Goal: Check status: Check status

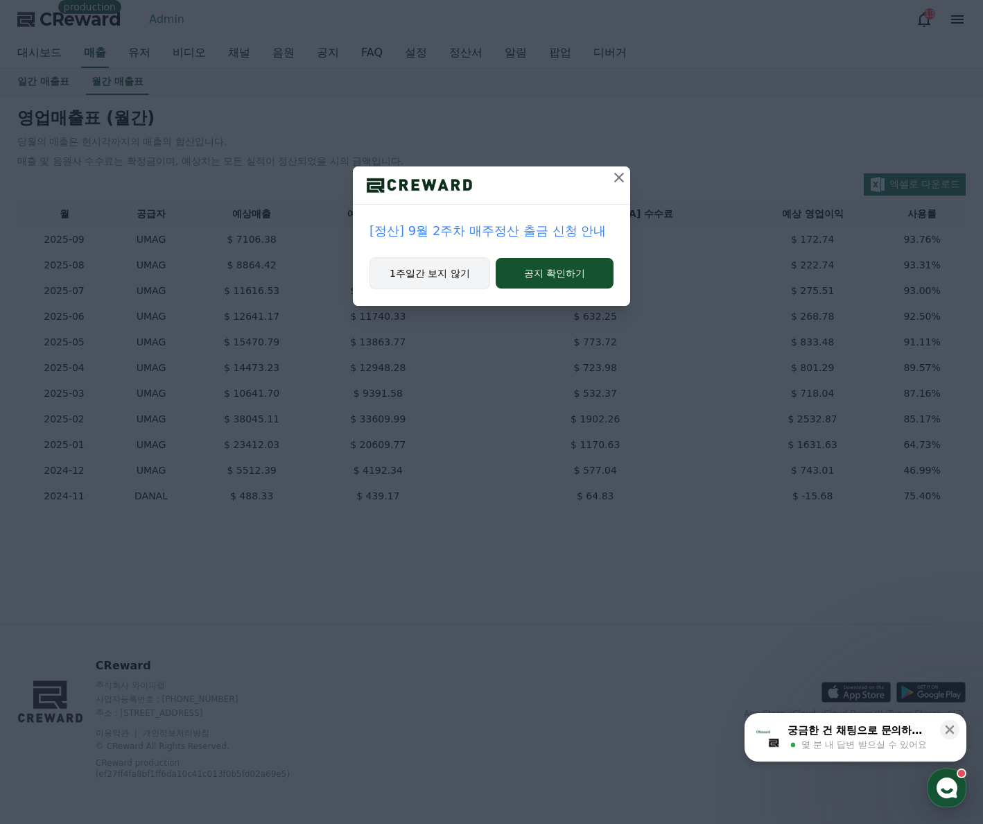
click at [463, 258] on button "1주일간 보지 않기" at bounding box center [430, 273] width 121 height 32
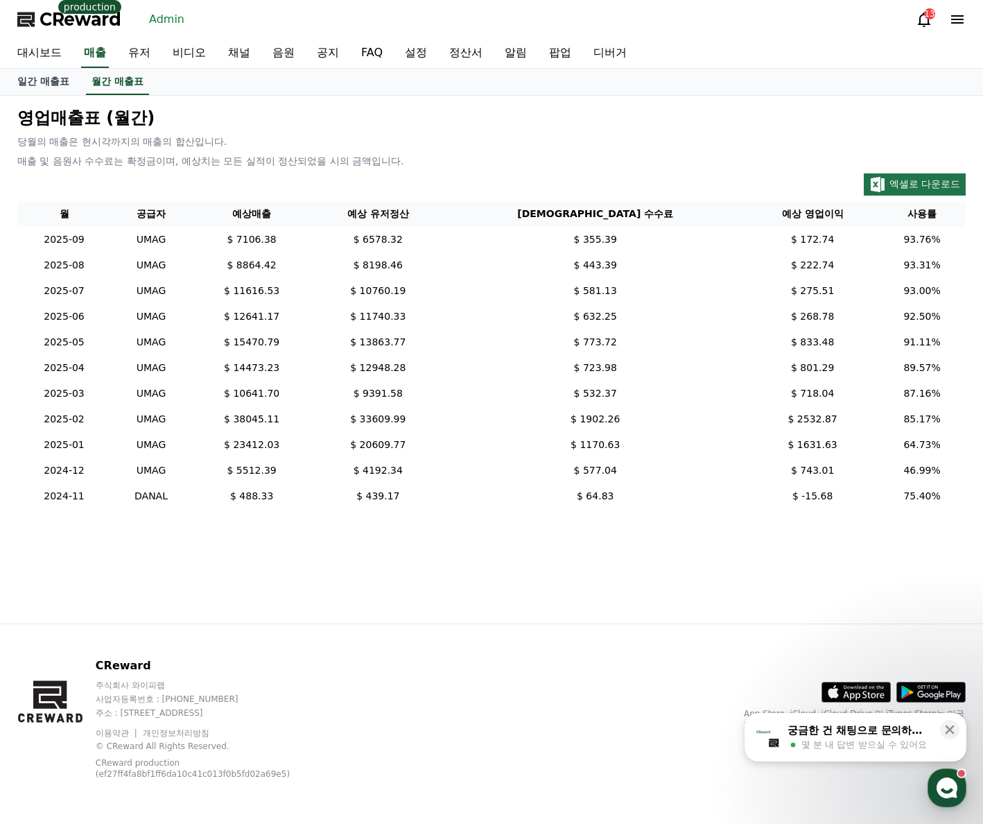
click at [444, 269] on td "$ 8198.46" at bounding box center [378, 265] width 132 height 26
click at [473, 45] on link "정산서" at bounding box center [465, 53] width 55 height 29
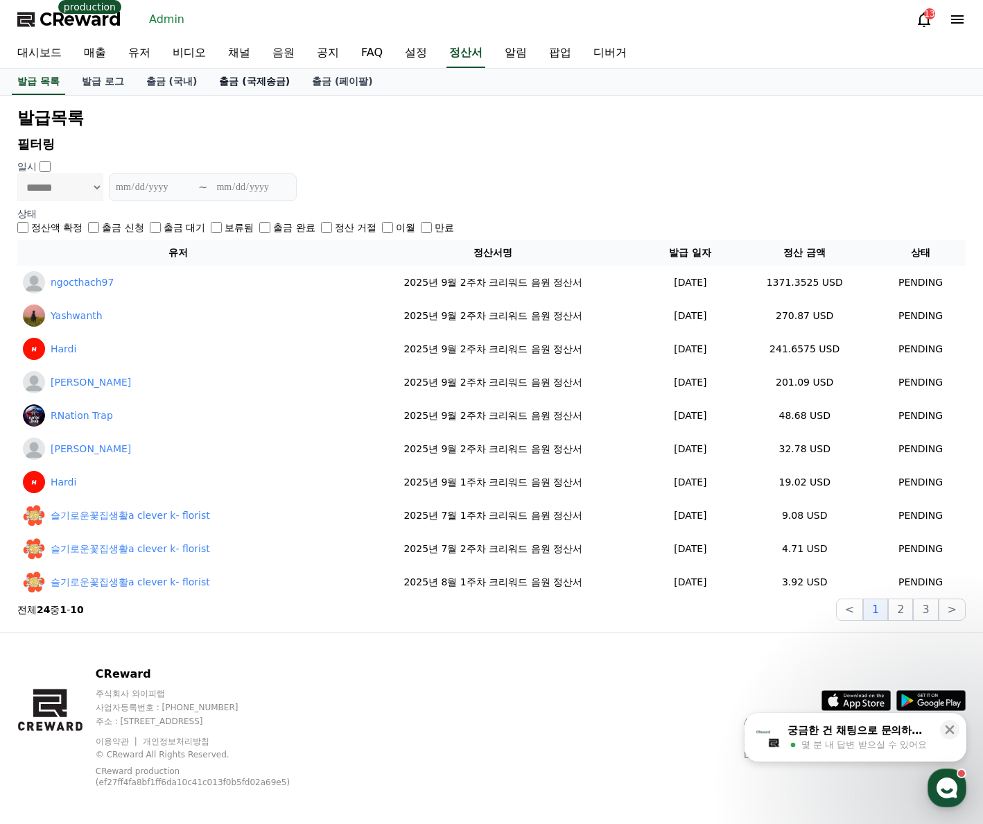
click at [256, 87] on link "출금 (국제송금)" at bounding box center [254, 82] width 93 height 26
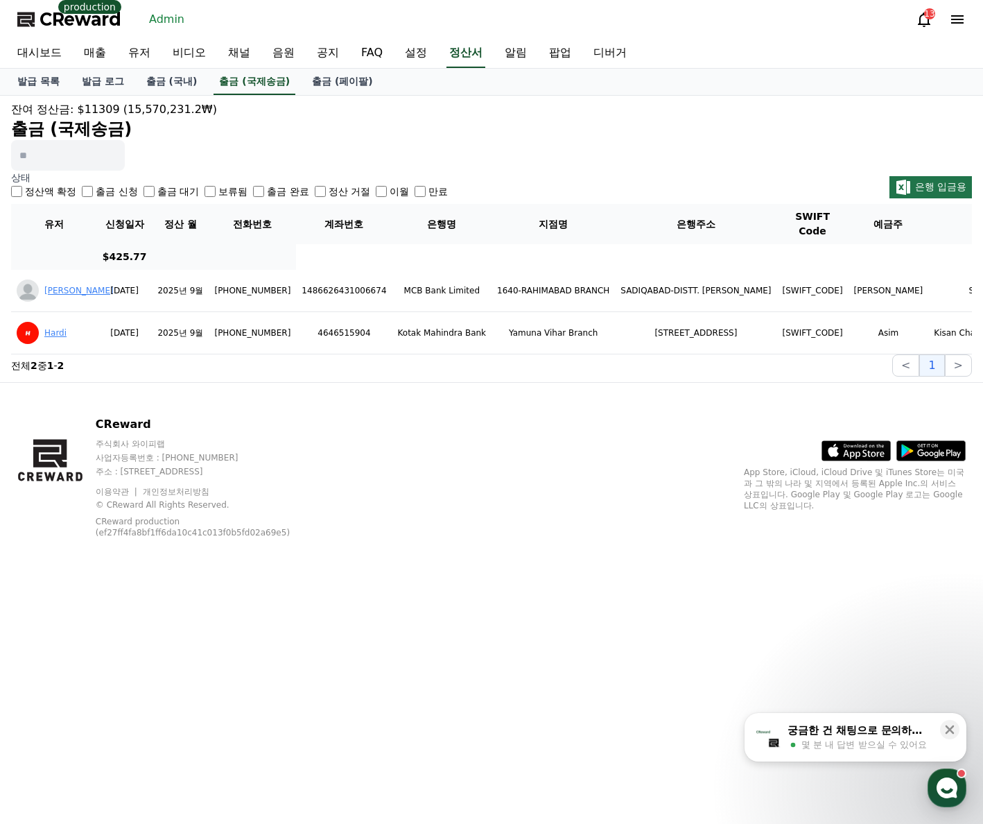
click at [123, 190] on label "출금 신청" at bounding box center [117, 191] width 42 height 14
click at [157, 195] on label "출금 대기" at bounding box center [178, 191] width 42 height 14
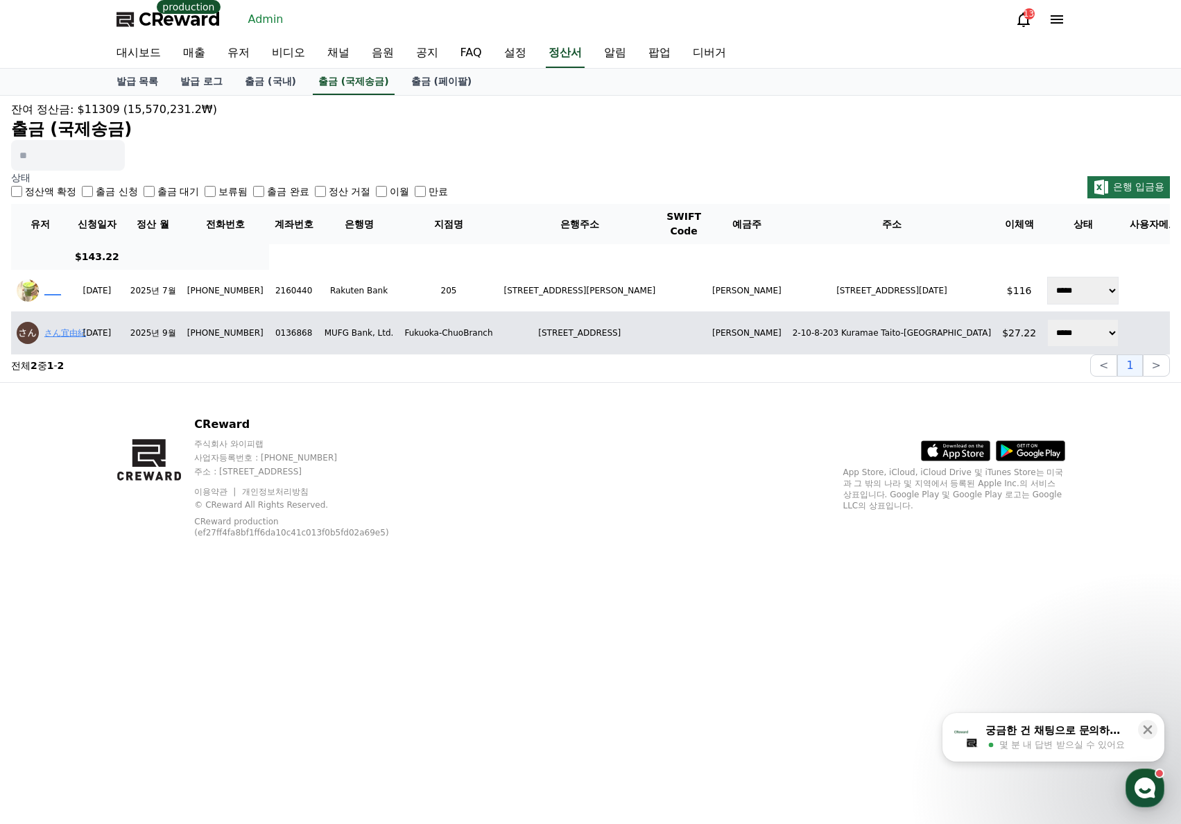
drag, startPoint x: 475, startPoint y: 353, endPoint x: 647, endPoint y: 354, distance: 172.0
click at [647, 354] on td "[STREET_ADDRESS]" at bounding box center [579, 333] width 163 height 42
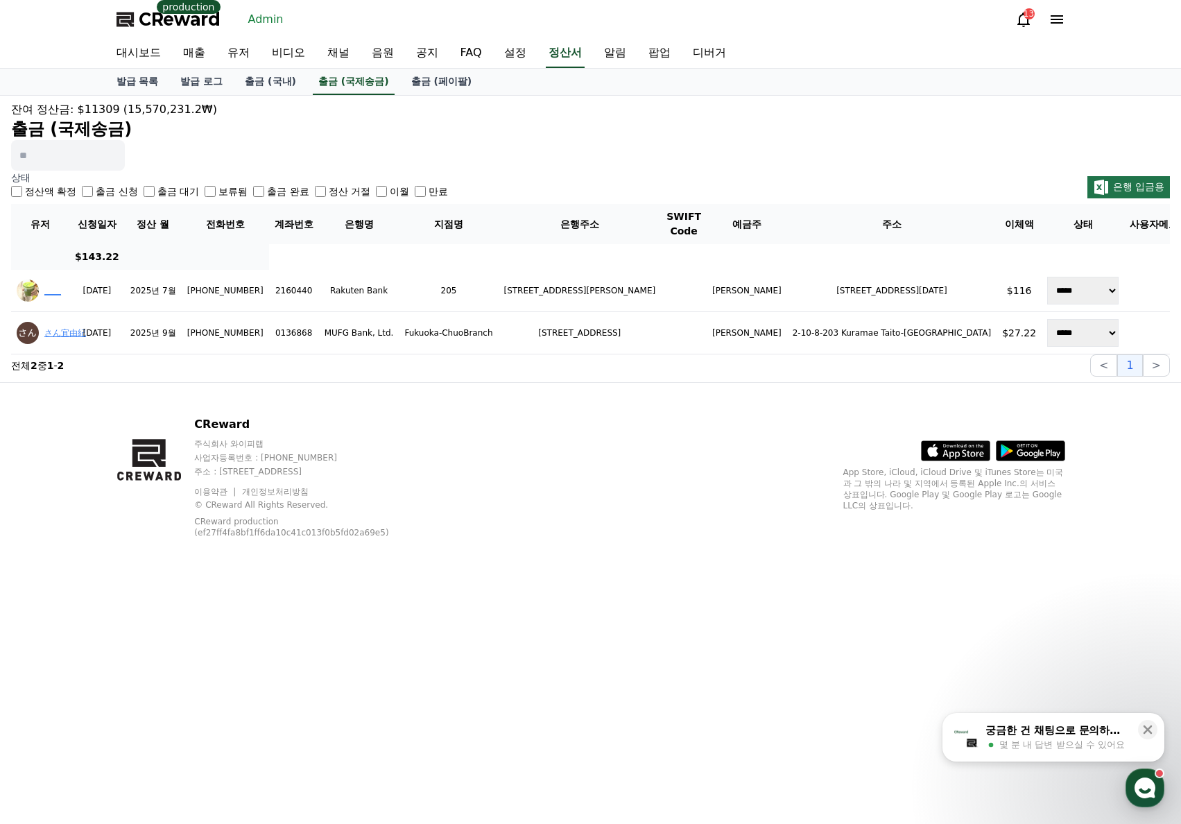
click at [647, 370] on section "전체 2 중 1 - 2 < 1 >" at bounding box center [590, 365] width 1159 height 22
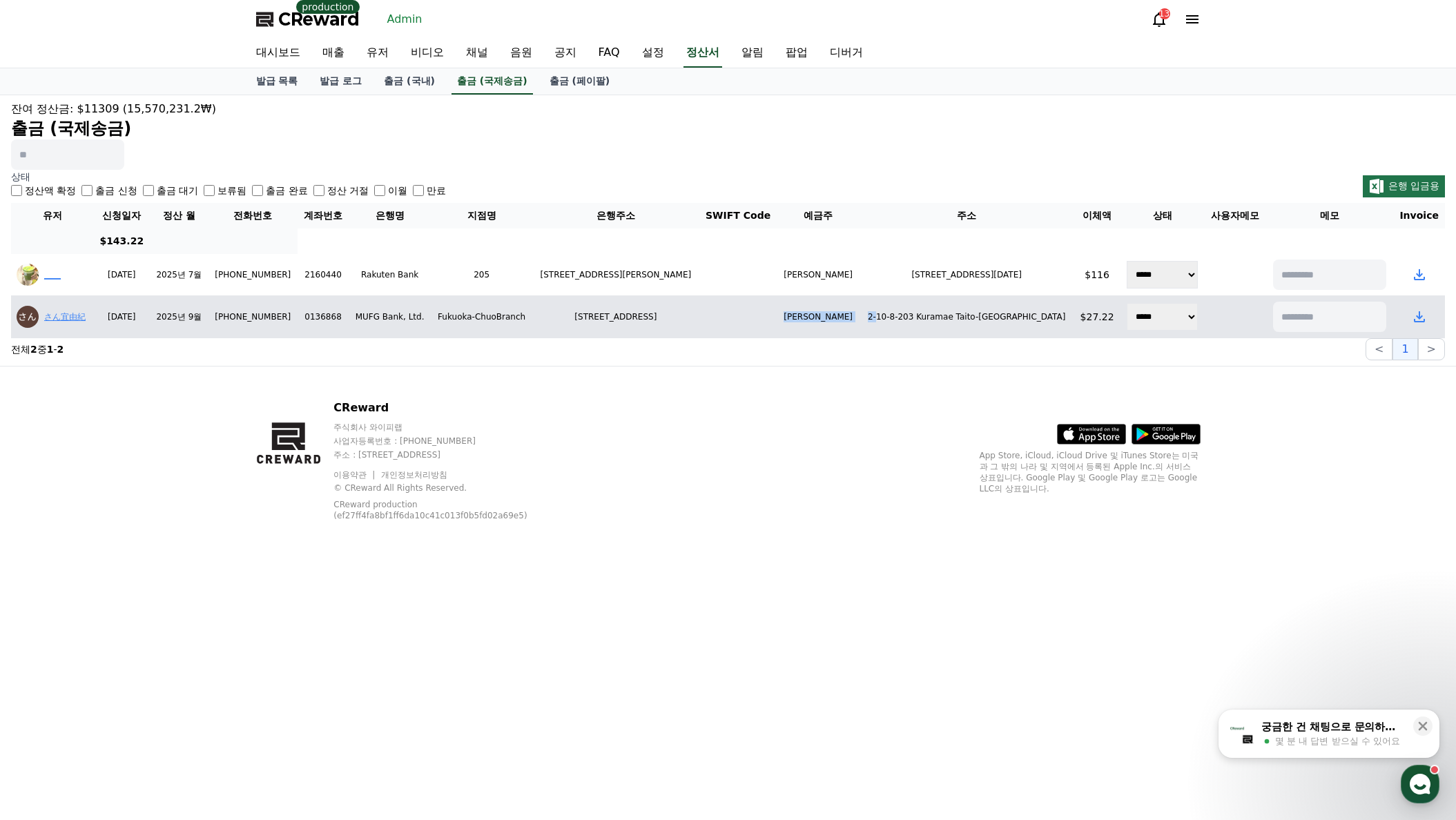
drag, startPoint x: 808, startPoint y: 314, endPoint x: 916, endPoint y: 314, distance: 108.0
click at [916, 314] on tr "さん宜由紀 [DATE] 2025년 9월 [PHONE_NUMBER] [FINANCIAL_ID] MUFG Bank, Ltd. [GEOGRAPHIC…" at bounding box center [728, 317] width 1433 height 42
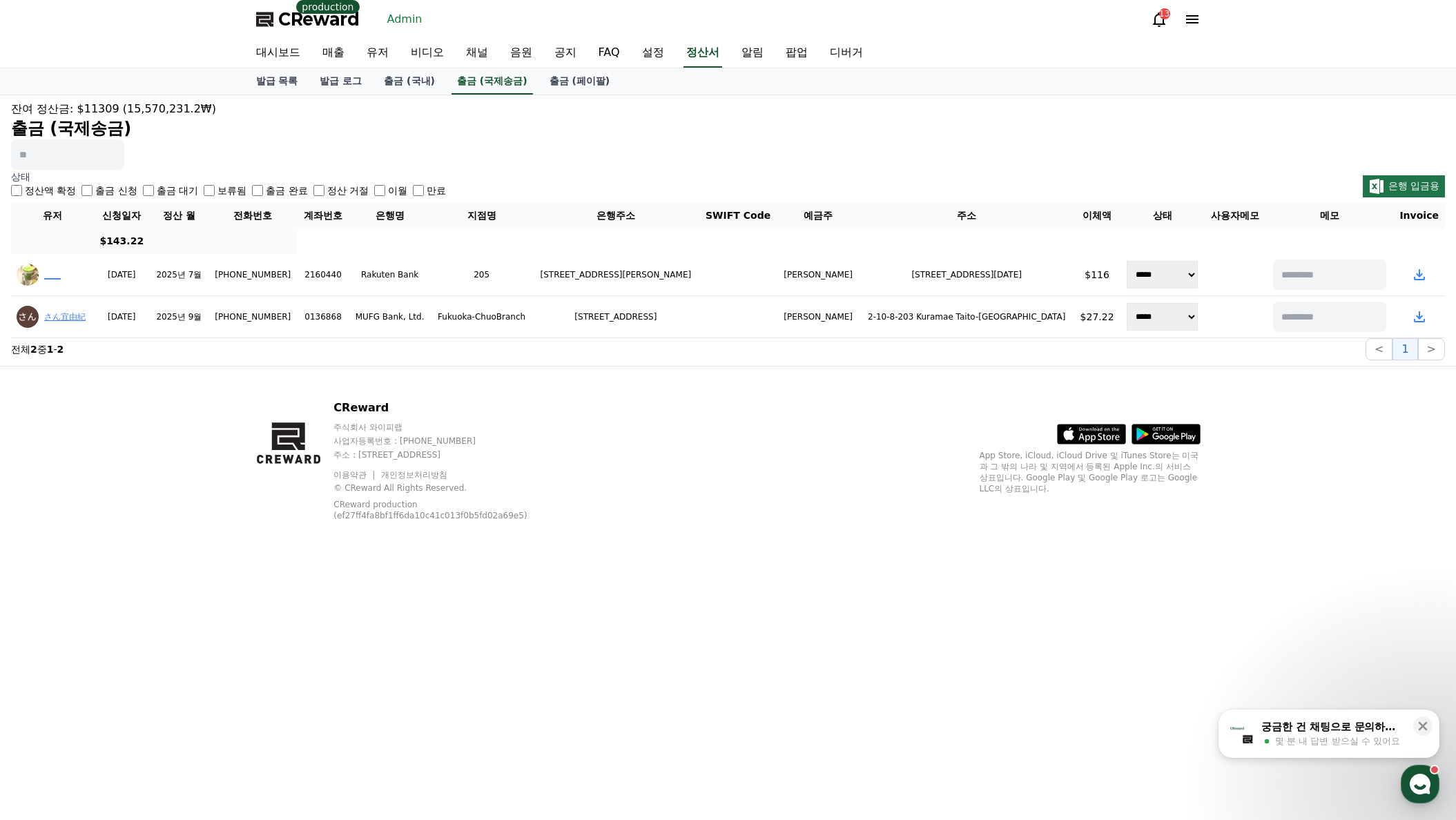
drag, startPoint x: 909, startPoint y: 345, endPoint x: 877, endPoint y: 341, distance: 32.2
click at [909, 345] on section "전체 2 중 1 - 2 < 1 >" at bounding box center [728, 349] width 1433 height 22
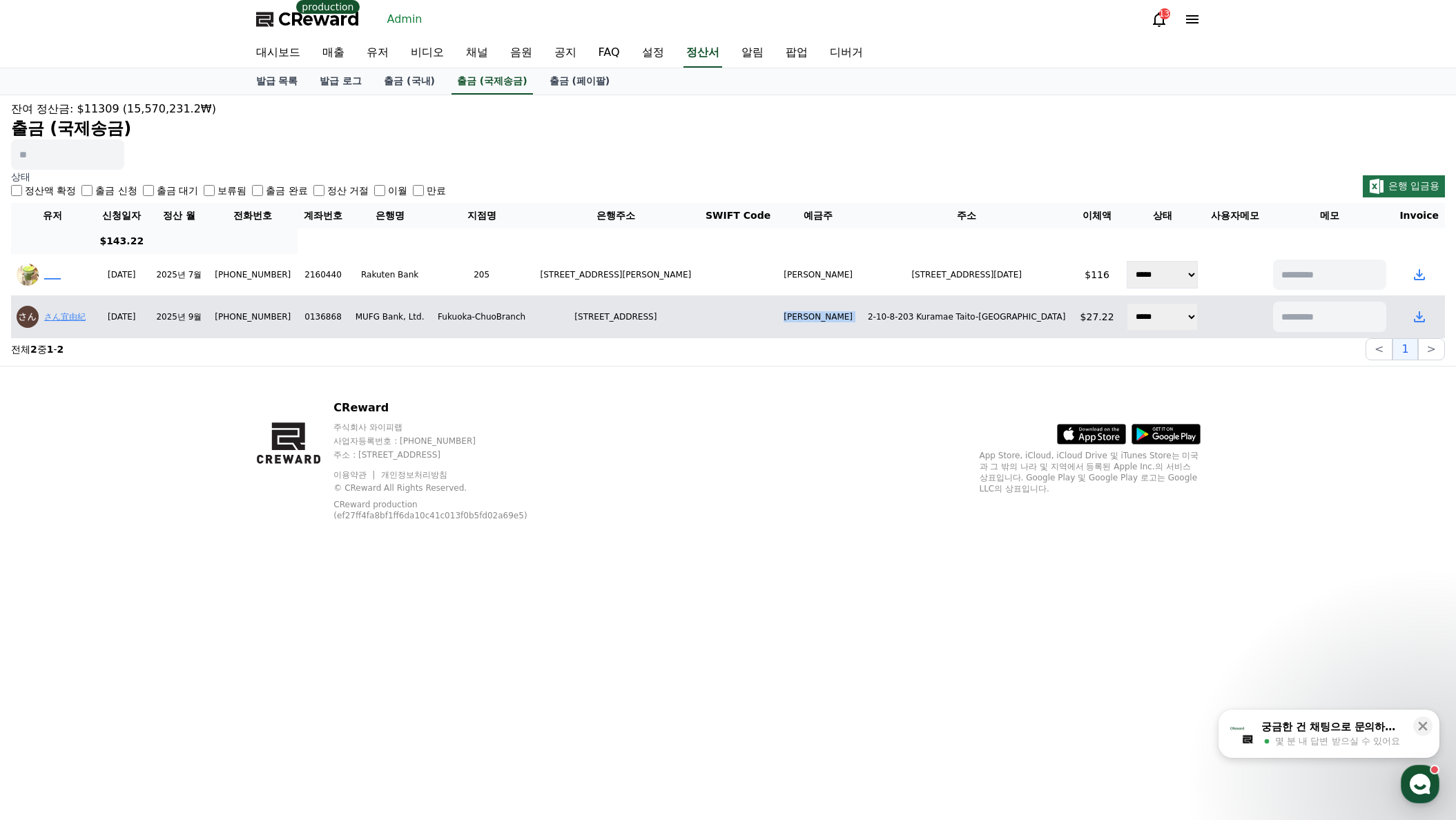
drag, startPoint x: 808, startPoint y: 322, endPoint x: 901, endPoint y: 328, distance: 93.2
click at [901, 328] on tr "さん宜由紀 [DATE] 2025년 9월 [PHONE_NUMBER] [FINANCIAL_ID] MUFG Bank, Ltd. [GEOGRAPHIC…" at bounding box center [728, 317] width 1433 height 42
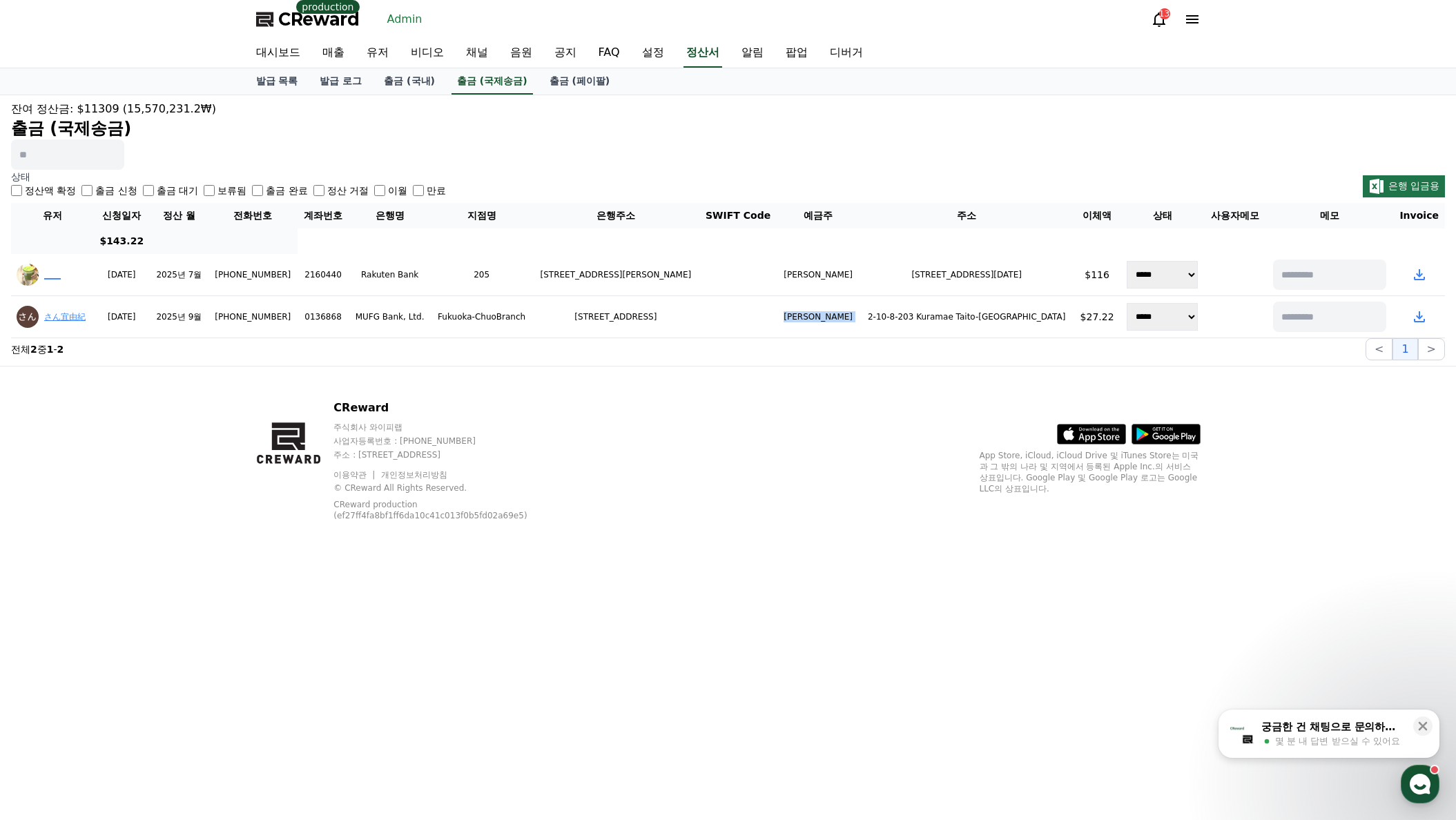
copy tr "[PERSON_NAME]"
drag, startPoint x: 873, startPoint y: 574, endPoint x: 889, endPoint y: 586, distance: 20.0
click at [873, 574] on div "CReward production Admin 13 대시보드 매출 유저 비디오 채널 음원 공지 FAQ 설정 정산서 알림 팝업 디버거 발급 목록 …" at bounding box center [728, 410] width 1456 height 820
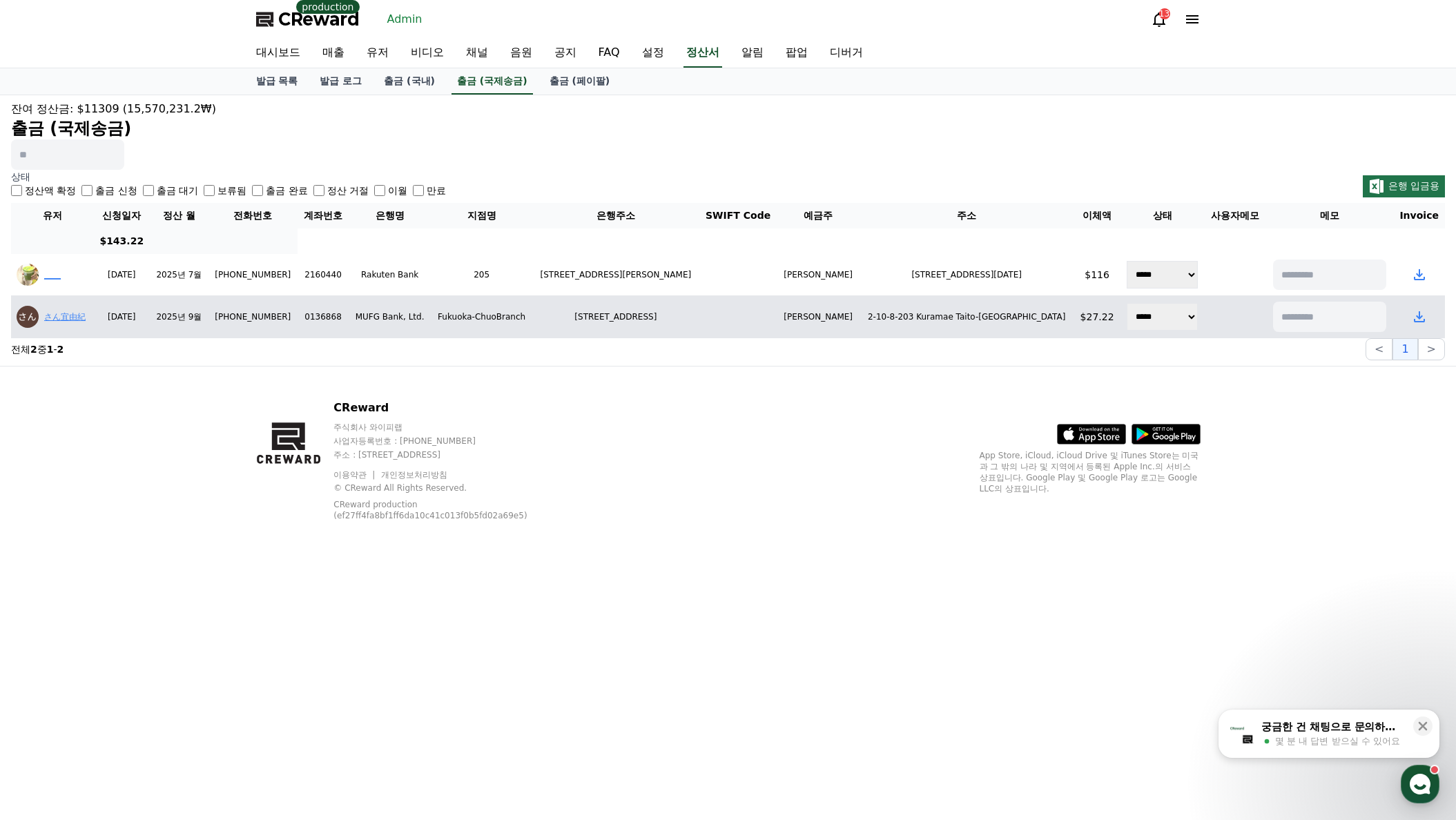
click at [978, 324] on td "****** ***** ***** *** ***** ** ***** **" at bounding box center [1161, 317] width 85 height 42
click at [978, 309] on select "****** ***** ***** *** ***** ** ***** **" at bounding box center [1161, 316] width 71 height 28
click at [978, 317] on select "****** ***** ***** *** ***** ** ***** **" at bounding box center [1161, 316] width 71 height 28
select select "****"
click at [978, 303] on select "****** ***** ***** *** ***** ** ***** **" at bounding box center [1161, 316] width 71 height 28
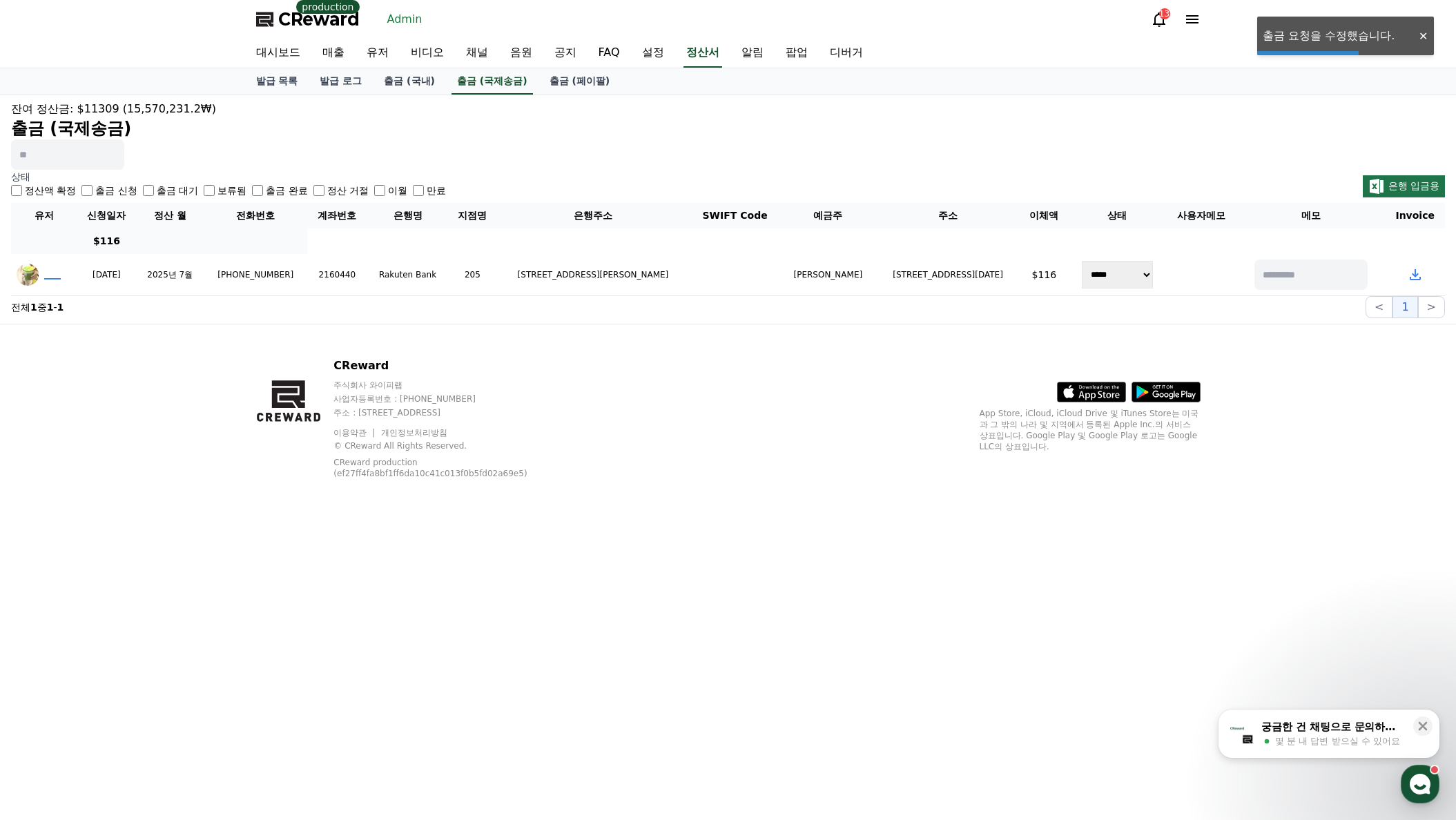
click at [978, 428] on div "CReward 주식회사 와이피랩 사업자등록번호 : [PHONE_NUMBER] 주소 : [STREET_ADDRESS] 이용약관 개인정보처리방침 …" at bounding box center [728, 423] width 1456 height 199
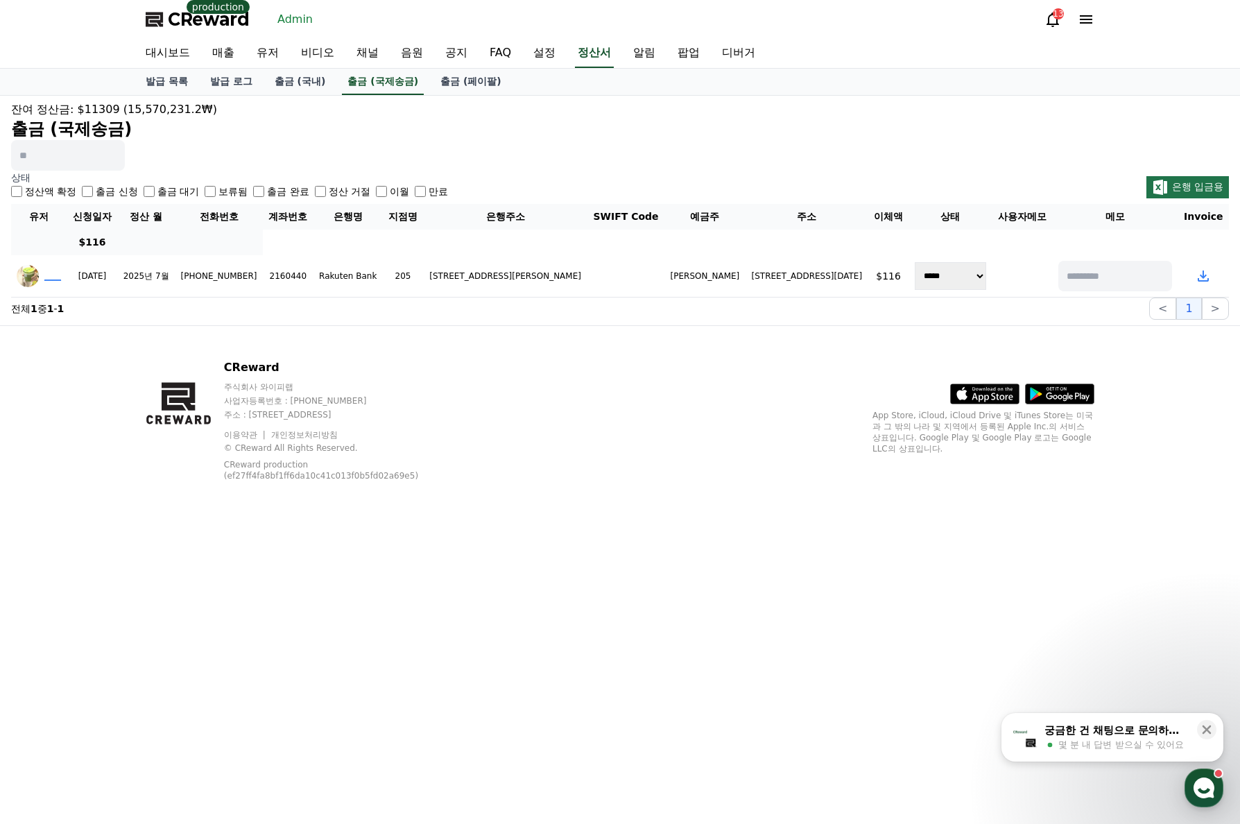
click at [164, 193] on label "출금 대기" at bounding box center [178, 191] width 42 height 14
click at [163, 196] on label "출금 대기" at bounding box center [178, 191] width 42 height 14
click at [868, 401] on div "CReward 주식회사 와이피랩 사업자등록번호 : [PHONE_NUMBER] 주소 : [STREET_ADDRESS] 이용약관 개인정보처리방침 …" at bounding box center [620, 426] width 971 height 200
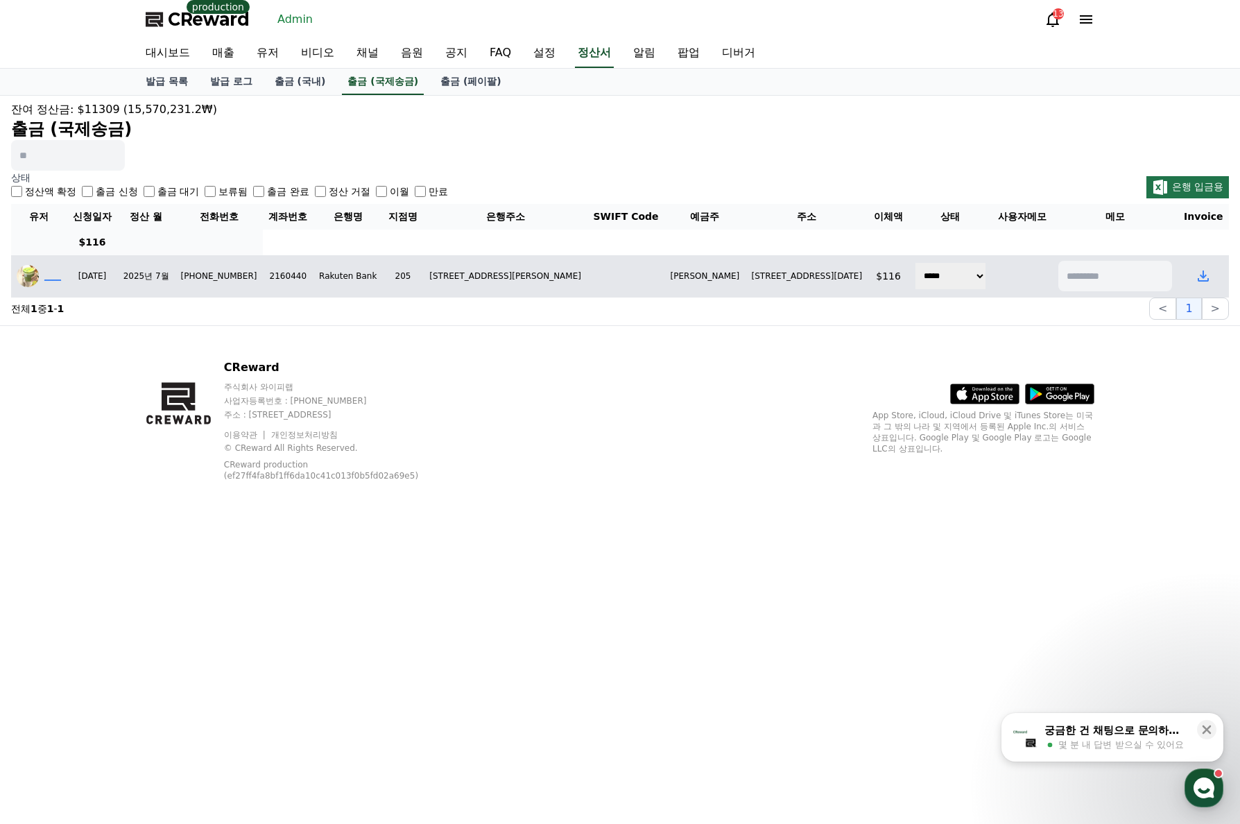
drag, startPoint x: 638, startPoint y: 281, endPoint x: 704, endPoint y: 279, distance: 65.9
click at [704, 279] on td "[PERSON_NAME]" at bounding box center [704, 276] width 81 height 42
copy td "[PERSON_NAME]"
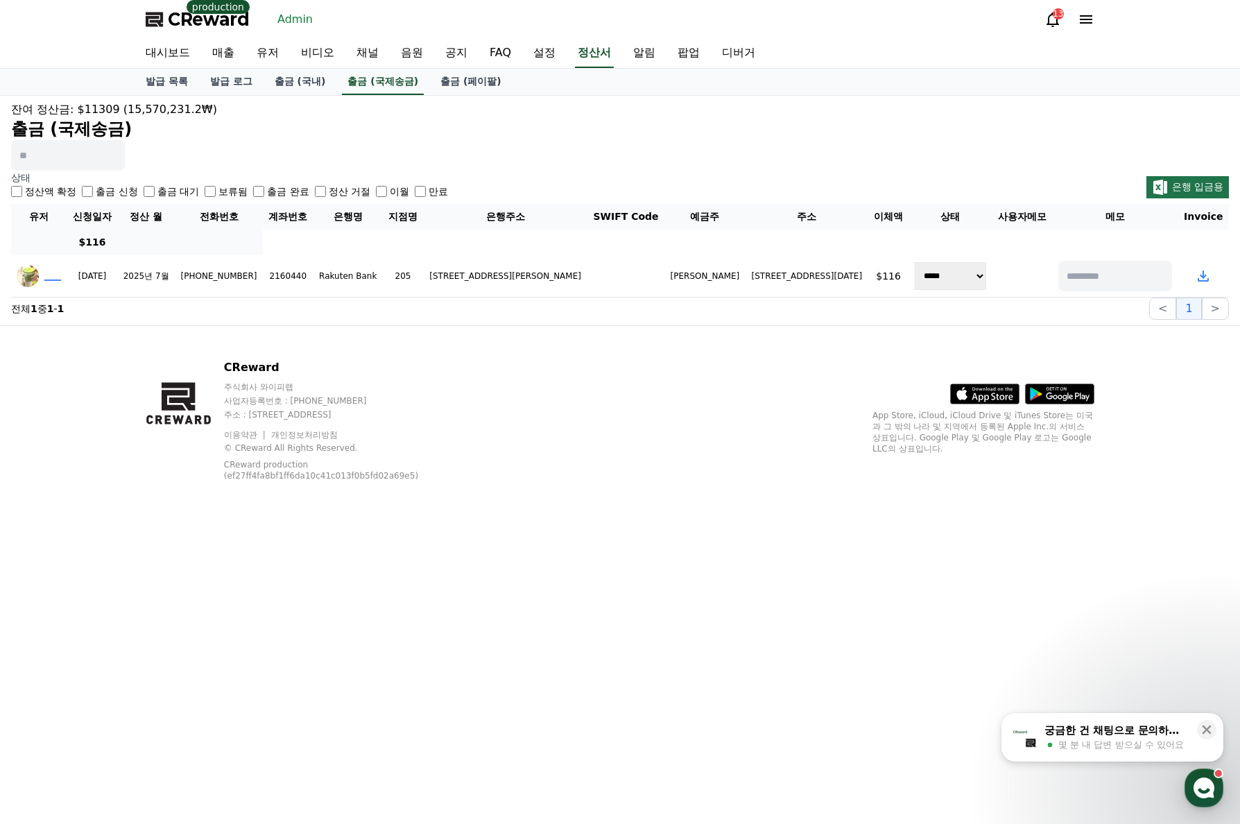
click at [716, 445] on div "CReward 주식회사 와이피랩 사업자등록번호 : [PHONE_NUMBER] 주소 : [STREET_ADDRESS] 이용약관 개인정보처리방침 …" at bounding box center [620, 426] width 971 height 200
drag, startPoint x: 685, startPoint y: 467, endPoint x: 669, endPoint y: 458, distance: 18.7
click at [685, 467] on div "CReward 주식회사 와이피랩 사업자등록번호 : [PHONE_NUMBER] 주소 : [STREET_ADDRESS] 이용약관 개인정보처리방침 …" at bounding box center [620, 426] width 971 height 200
click at [97, 192] on label "출금 신청" at bounding box center [117, 191] width 42 height 14
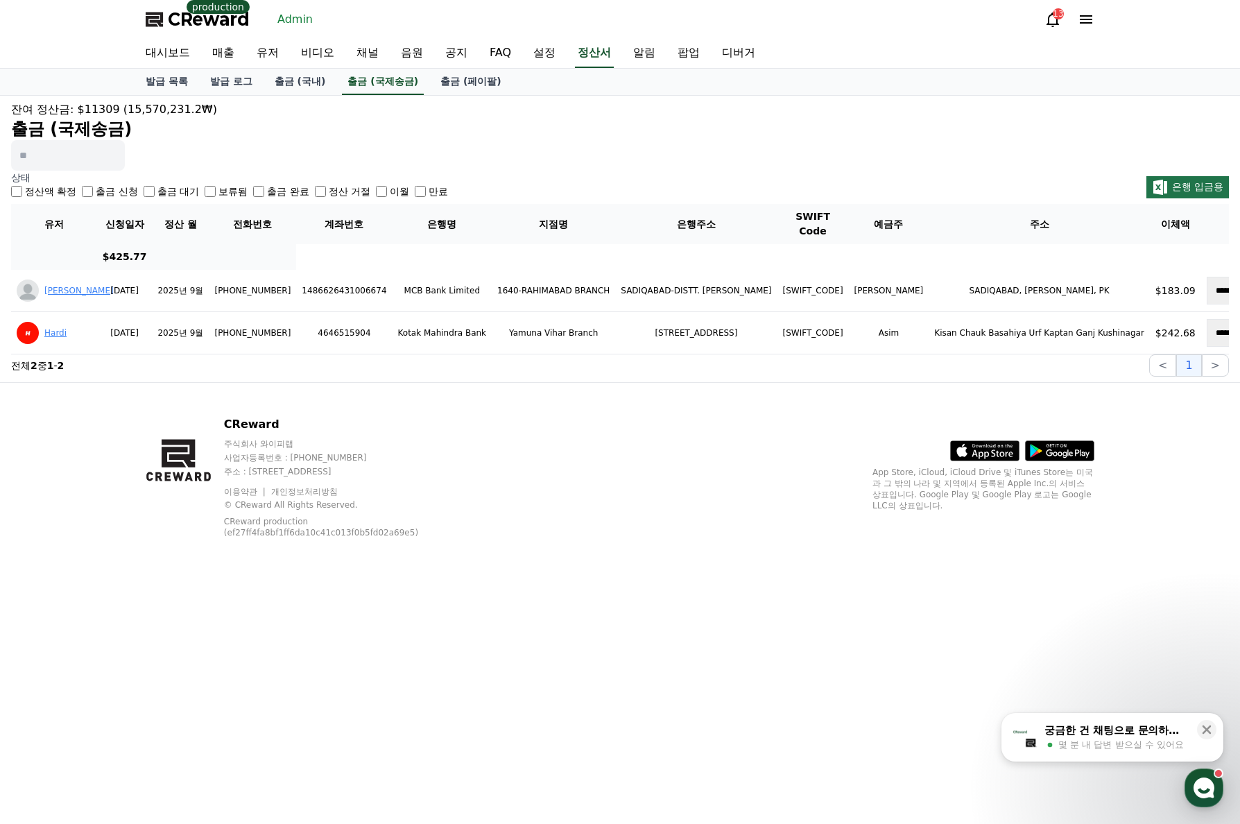
click at [141, 193] on div "정산액 확정 출금 신청 출금 대기 보류됨 출금 완료 정산 거절 이월 만료" at bounding box center [229, 191] width 437 height 14
click at [106, 191] on label "출금 신청" at bounding box center [117, 191] width 42 height 14
click at [164, 191] on label "출금 대기" at bounding box center [178, 191] width 42 height 14
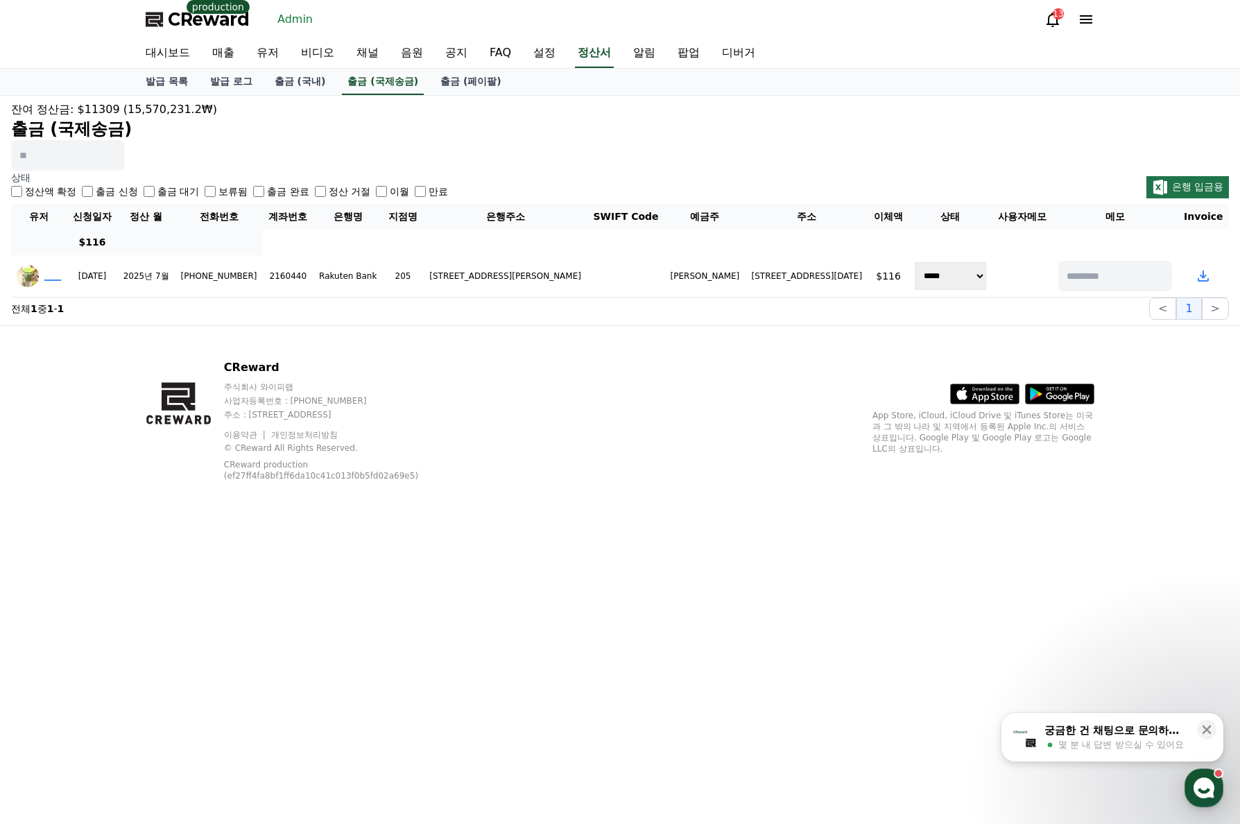
drag, startPoint x: 770, startPoint y: 354, endPoint x: 786, endPoint y: 347, distance: 17.4
click at [770, 354] on div "CReward 주식회사 와이피랩 사업자등록번호 : [PHONE_NUMBER] 주소 : [STREET_ADDRESS] 이용약관 개인정보처리방침 …" at bounding box center [620, 426] width 971 height 200
click at [866, 145] on div "잔여 정산금: $11309 (15,570,231.2₩) 출금 (국제송금)" at bounding box center [620, 135] width 1218 height 69
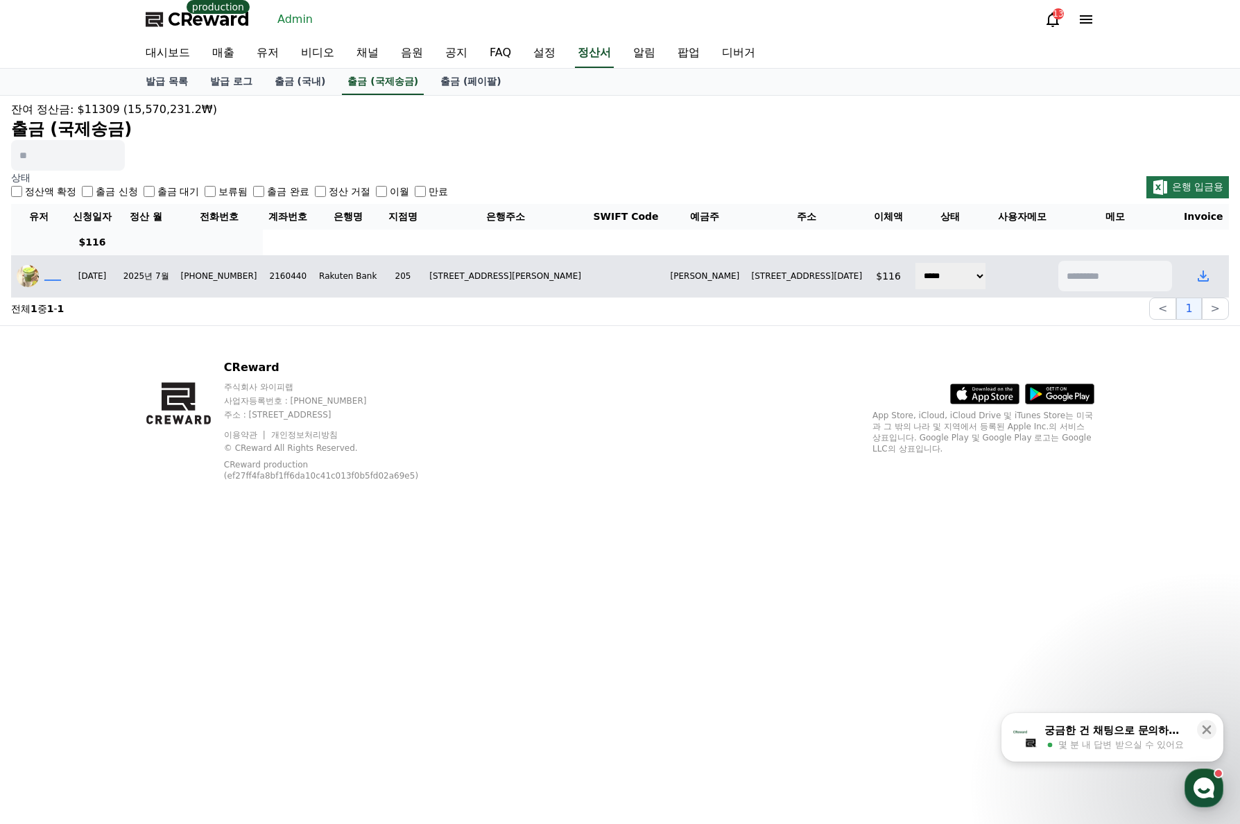
click at [941, 277] on select "****** ***** ***** *** ***** ** ***** **" at bounding box center [950, 276] width 71 height 28
select select "****"
click at [915, 262] on select "****** ***** ***** *** ***** ** ***** **" at bounding box center [950, 276] width 71 height 28
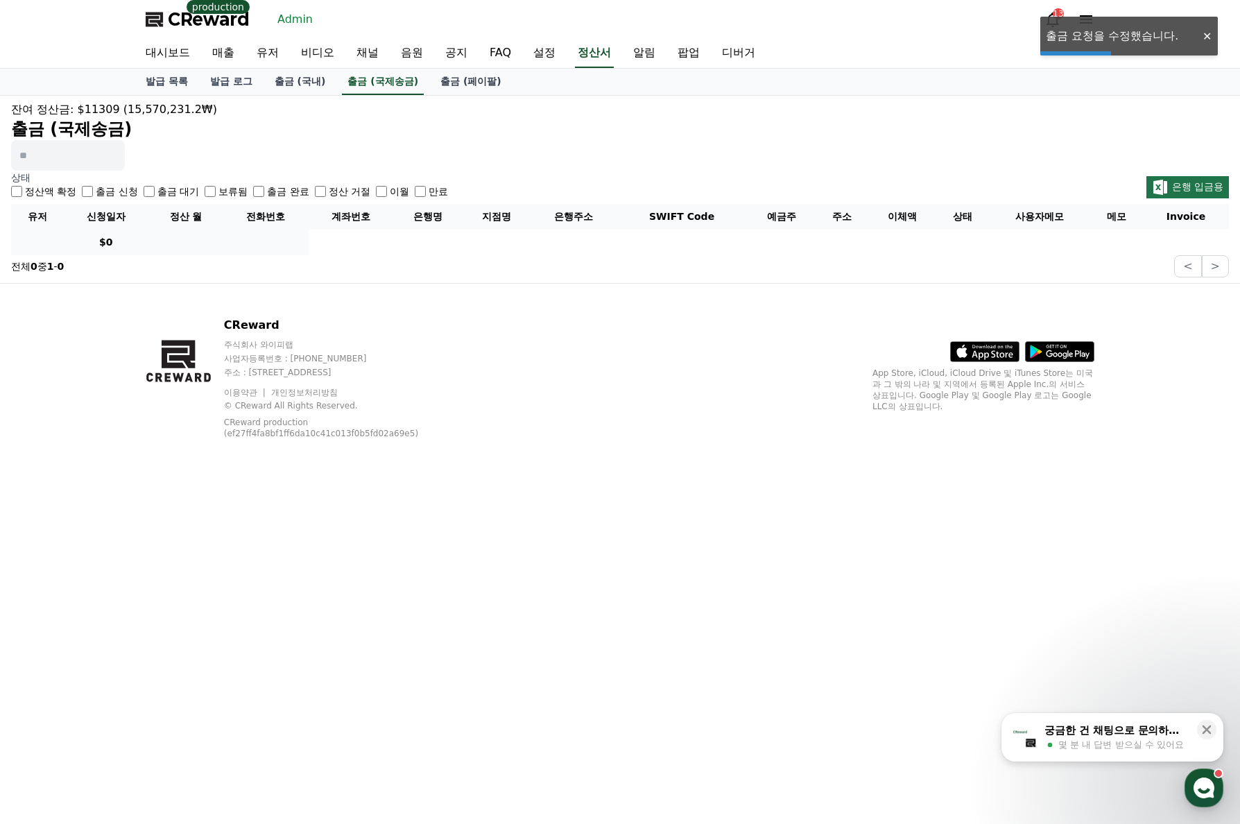
click at [162, 194] on label "출금 대기" at bounding box center [178, 191] width 42 height 14
click at [266, 190] on div "출금 완료" at bounding box center [280, 191] width 55 height 14
click at [290, 194] on label "출금 완료" at bounding box center [288, 191] width 42 height 14
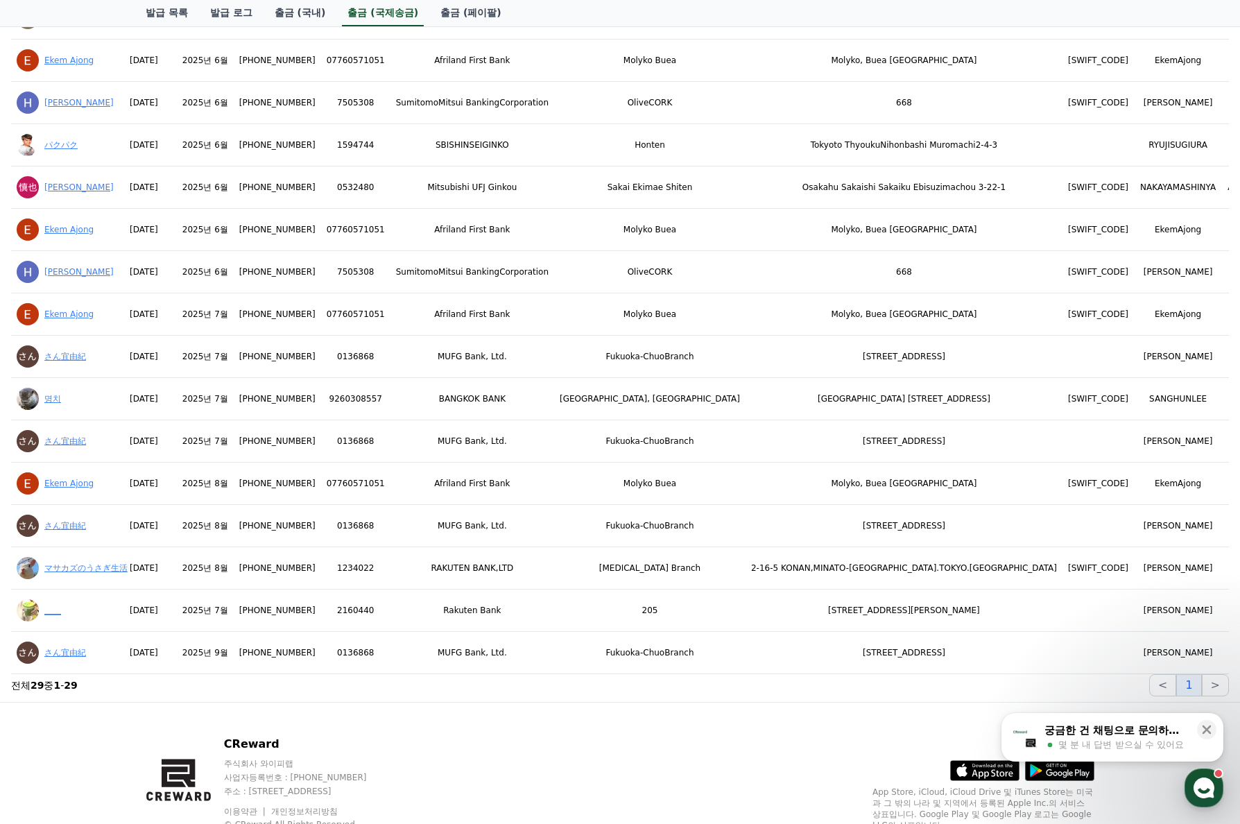
scroll to position [933, 0]
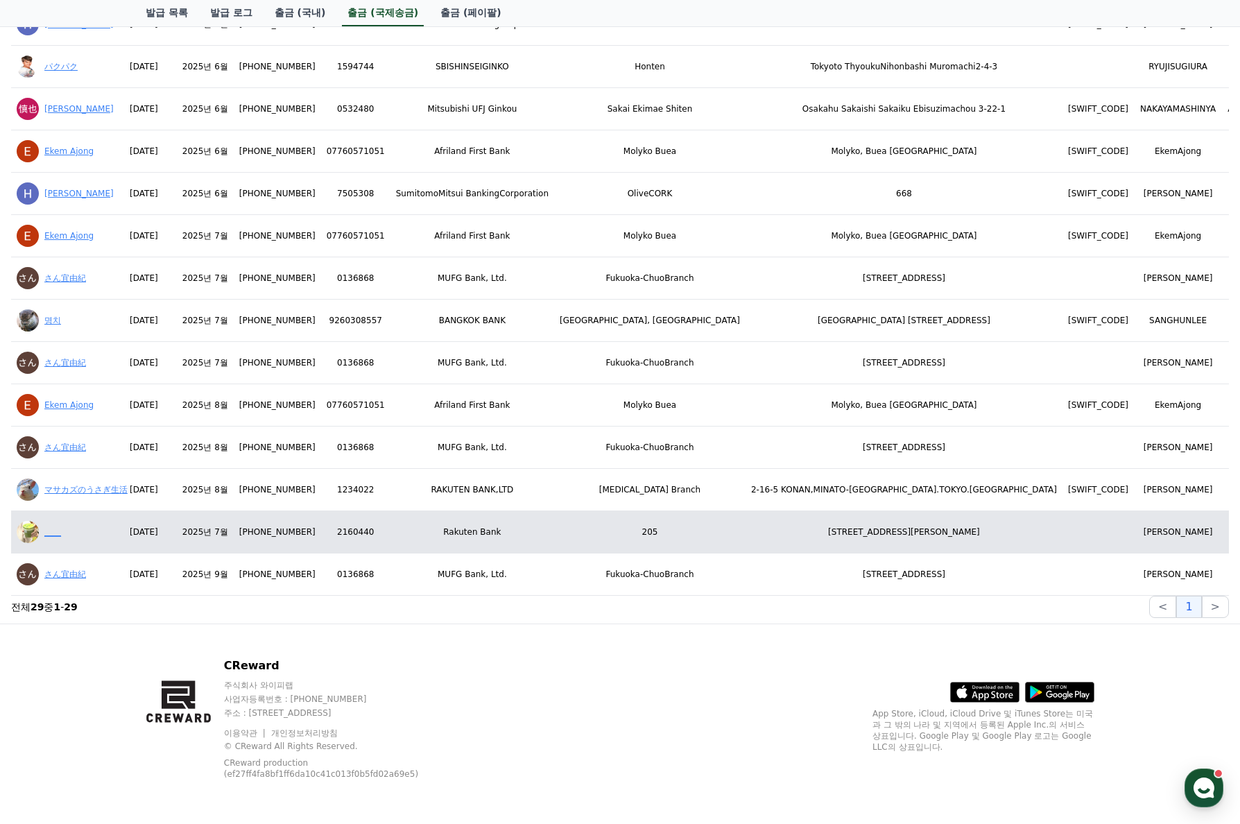
drag, startPoint x: 1021, startPoint y: 517, endPoint x: 1146, endPoint y: 515, distance: 124.8
click at [983, 515] on tr "____ [DATE] 2025년 7월 [PHONE_NUMBER] [FINANCIAL_ID] Rakuten Bank [STREET_ADDRESS…" at bounding box center [1116, 532] width 2211 height 42
copy tr "[PERSON_NAME]"
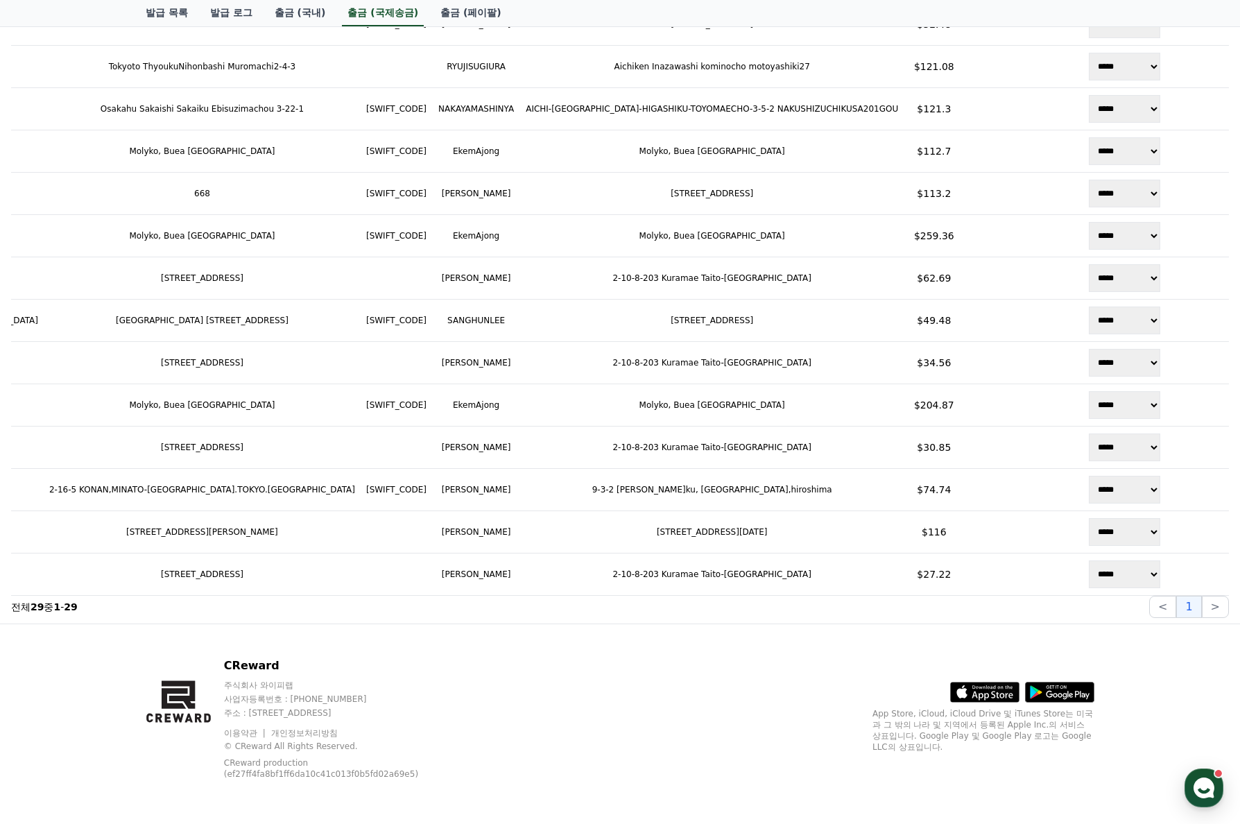
scroll to position [0, 702]
